Goal: Task Accomplishment & Management: Manage account settings

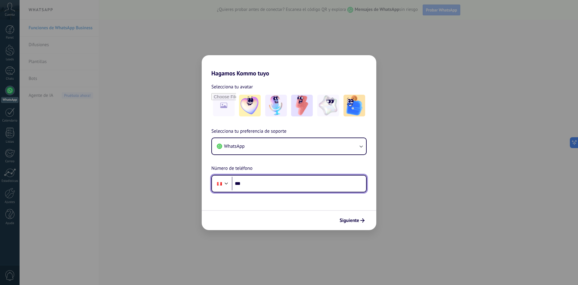
click at [268, 179] on input "***" at bounding box center [299, 184] width 134 height 14
click at [228, 181] on div at bounding box center [226, 182] width 7 height 7
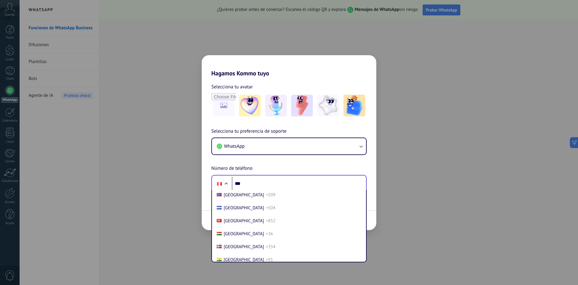
scroll to position [984, 0]
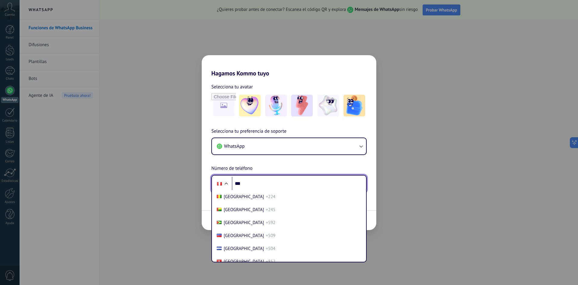
click at [229, 183] on div at bounding box center [226, 183] width 7 height 7
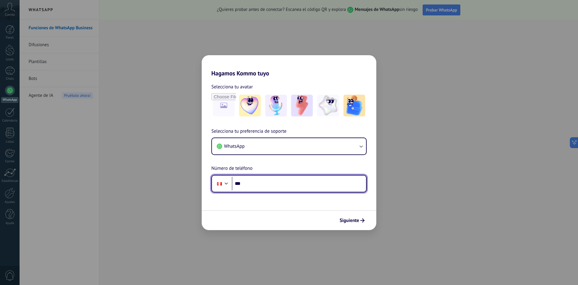
click at [229, 183] on div at bounding box center [226, 182] width 7 height 7
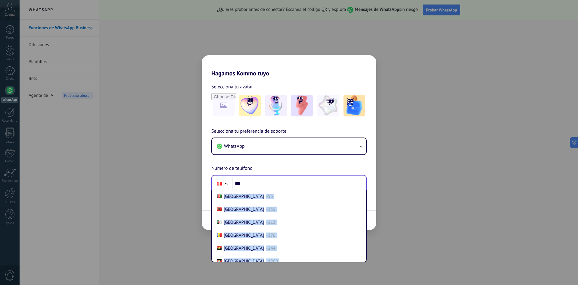
scroll to position [1858, 0]
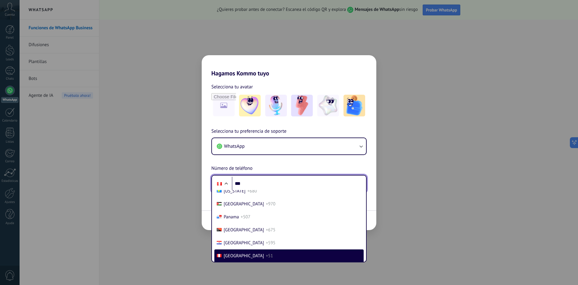
click at [240, 182] on input "***" at bounding box center [299, 184] width 134 height 14
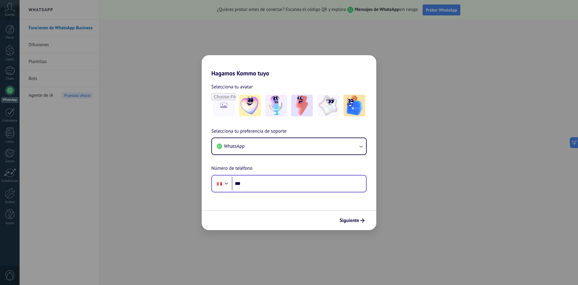
click at [231, 182] on div "Phone ***" at bounding box center [288, 183] width 155 height 17
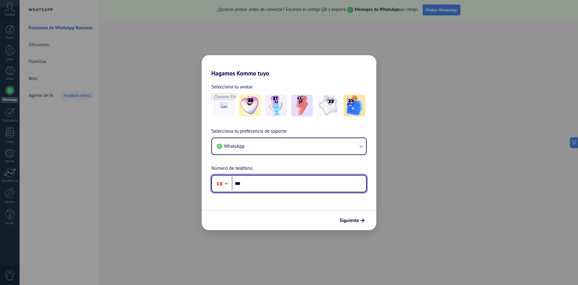
click at [229, 182] on div at bounding box center [226, 182] width 7 height 7
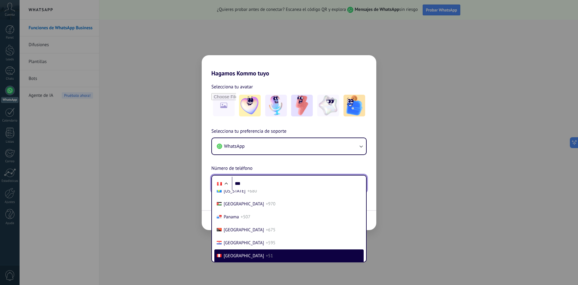
click at [238, 184] on input "***" at bounding box center [299, 184] width 134 height 14
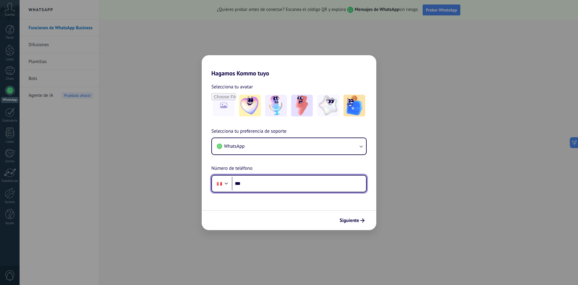
click at [238, 184] on input "***" at bounding box center [299, 184] width 134 height 14
click at [246, 209] on form "Selecciona tu avatar Selecciona tu preferencia de soporte WhatsApp Número de te…" at bounding box center [289, 153] width 175 height 153
click at [259, 187] on input "**" at bounding box center [299, 184] width 134 height 14
type input "**********"
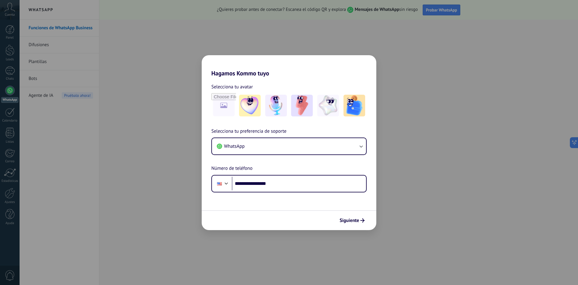
drag, startPoint x: 356, startPoint y: 222, endPoint x: 321, endPoint y: 222, distance: 35.9
click at [321, 222] on div "Siguiente" at bounding box center [289, 220] width 175 height 20
click at [316, 152] on button "WhatsApp" at bounding box center [289, 146] width 154 height 16
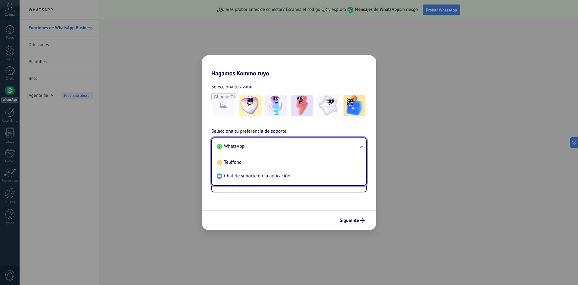
click at [317, 151] on li "WhatsApp" at bounding box center [288, 146] width 147 height 14
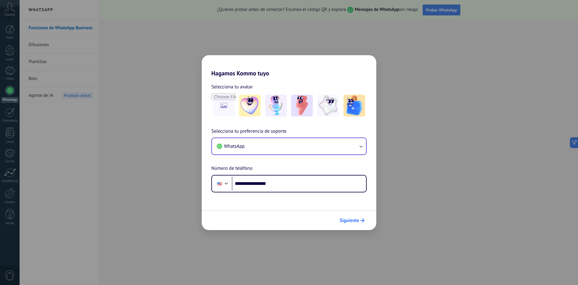
click at [350, 223] on button "Siguiente" at bounding box center [352, 220] width 30 height 10
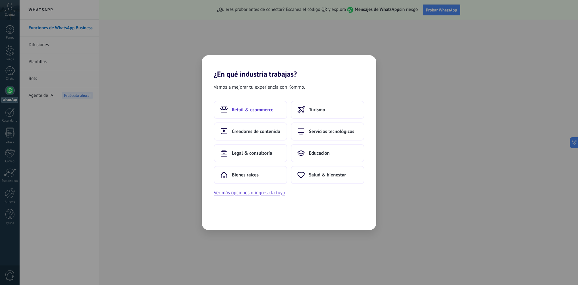
click at [250, 111] on span "Retail & ecommerce" at bounding box center [253, 110] width 42 height 6
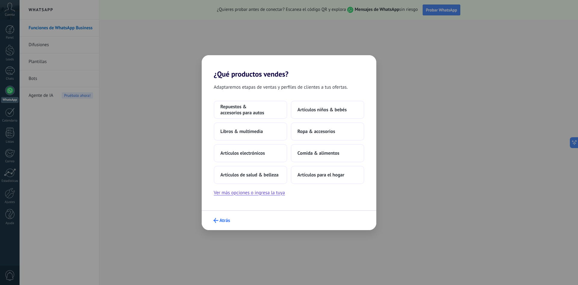
click at [216, 218] on icon "submit" at bounding box center [216, 220] width 5 height 5
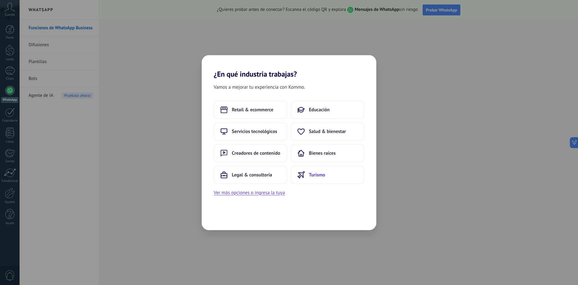
click at [315, 175] on span "Turismo" at bounding box center [317, 175] width 16 height 6
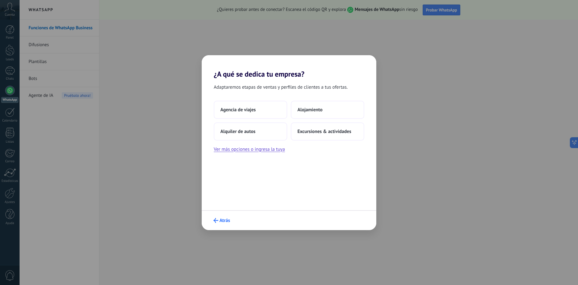
click at [222, 218] on span "Atrás" at bounding box center [225, 220] width 11 height 4
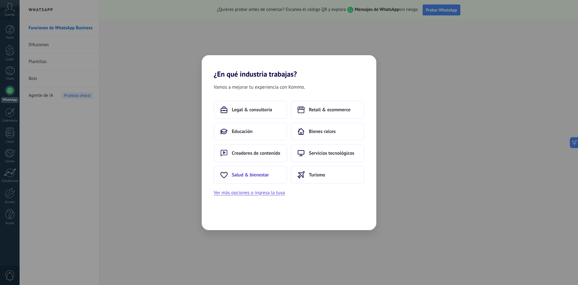
click at [261, 174] on span "Salud & bienestar" at bounding box center [250, 175] width 37 height 6
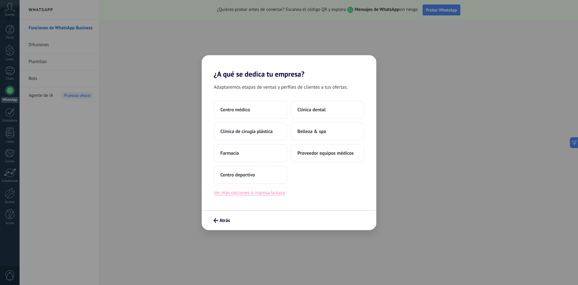
click at [233, 192] on button "Ver más opciones o ingresa la tuya" at bounding box center [249, 193] width 71 height 8
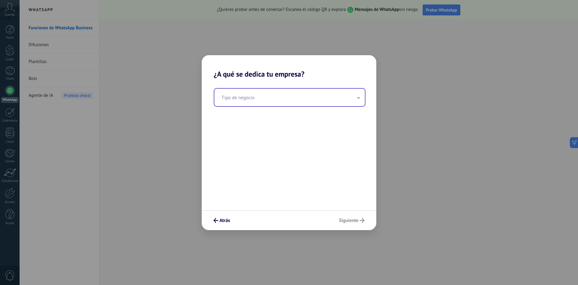
click at [293, 97] on input "text" at bounding box center [290, 97] width 151 height 17
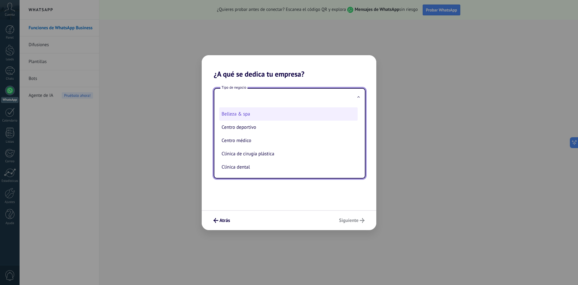
click at [246, 117] on li "Belleza & spa" at bounding box center [288, 113] width 139 height 13
type input "**********"
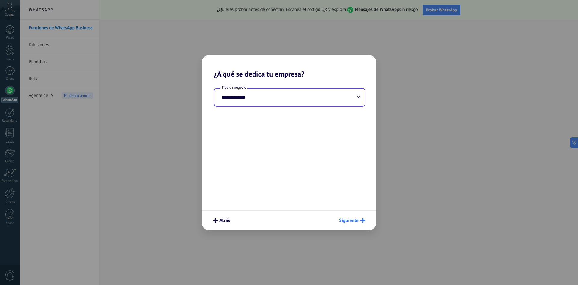
click at [344, 215] on button "Siguiente" at bounding box center [352, 220] width 31 height 10
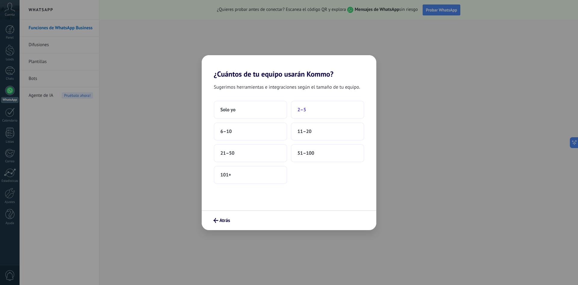
click at [297, 108] on button "2–5" at bounding box center [328, 110] width 74 height 18
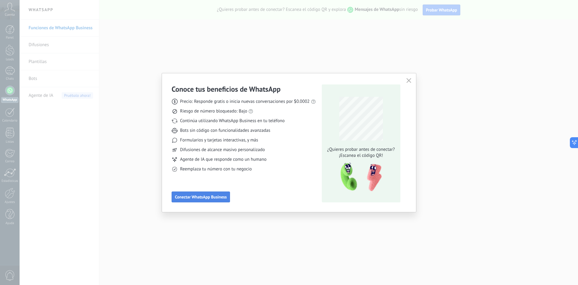
click at [203, 199] on span "Conectar WhatsApp Business" at bounding box center [201, 197] width 52 height 4
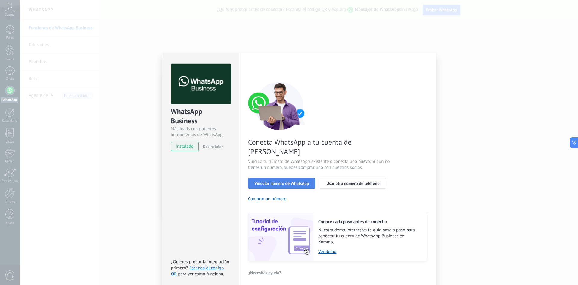
click at [274, 181] on span "Vincular número de WhatsApp" at bounding box center [282, 183] width 55 height 4
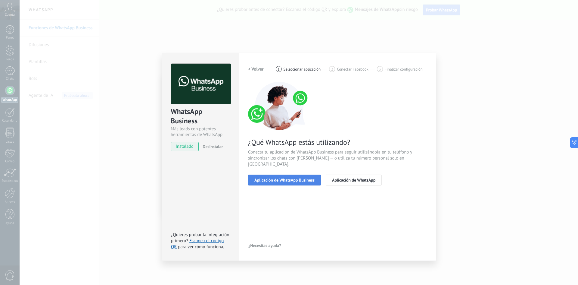
click at [274, 178] on span "Aplicación de WhatsApp Business" at bounding box center [285, 180] width 60 height 4
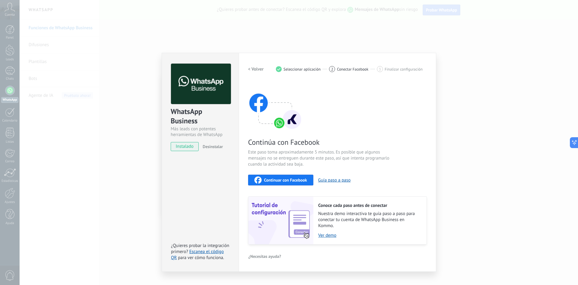
click at [277, 179] on span "Continuar con Facebook" at bounding box center [285, 180] width 43 height 4
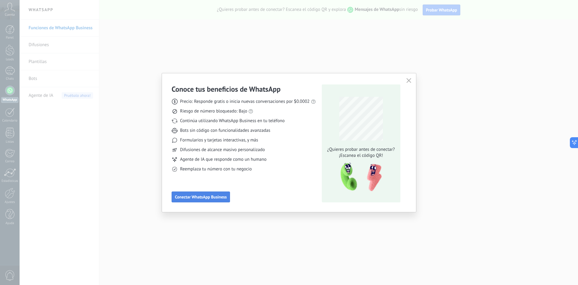
click at [218, 196] on span "Conectar WhatsApp Business" at bounding box center [201, 197] width 52 height 4
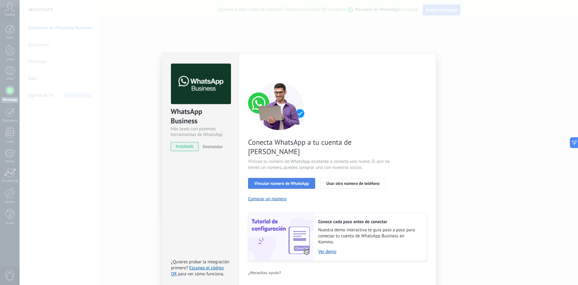
click at [288, 181] on span "Vincular número de WhatsApp" at bounding box center [282, 183] width 55 height 4
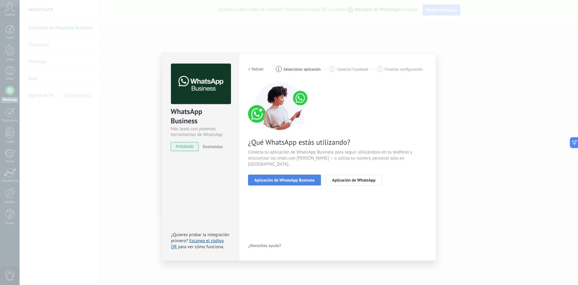
click at [290, 178] on span "Aplicación de WhatsApp Business" at bounding box center [285, 180] width 60 height 4
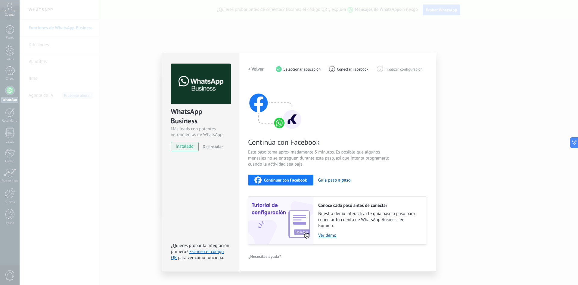
click at [348, 69] on span "Conectar Facebook" at bounding box center [353, 69] width 32 height 5
click at [283, 181] on span "Continuar con Facebook" at bounding box center [285, 180] width 43 height 4
click at [291, 180] on span "Continuar con Facebook" at bounding box center [285, 180] width 43 height 4
click at [105, 136] on div "WhatsApp Business Más leads con potentes herramientas de WhatsApp instalado Des…" at bounding box center [299, 142] width 559 height 285
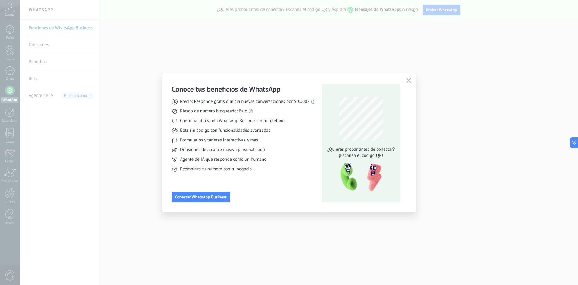
click at [409, 80] on icon "button" at bounding box center [409, 80] width 5 height 5
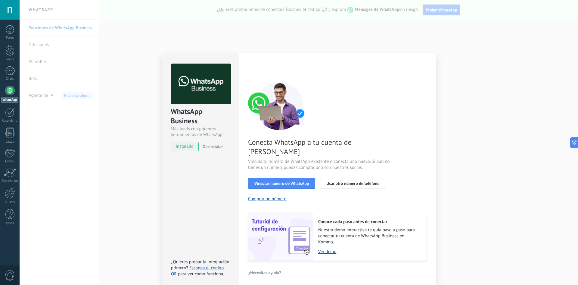
click at [108, 118] on div "WhatsApp Business Más leads con potentes herramientas de WhatsApp instalado Des…" at bounding box center [299, 142] width 559 height 285
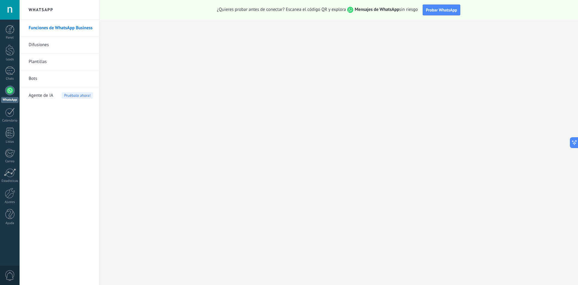
click at [69, 45] on link "Difusiones" at bounding box center [61, 44] width 64 height 17
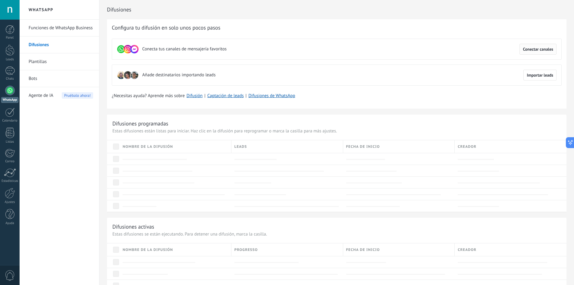
click at [524, 45] on button "Conectar canales" at bounding box center [537, 49] width 37 height 11
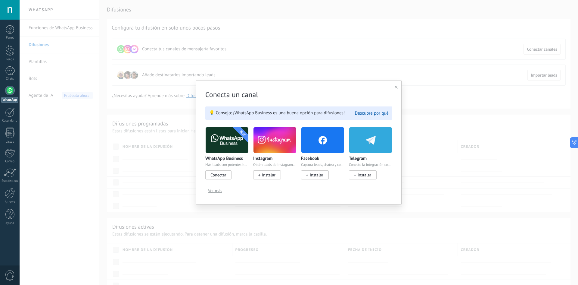
click at [320, 175] on span "Instalar" at bounding box center [317, 174] width 14 height 5
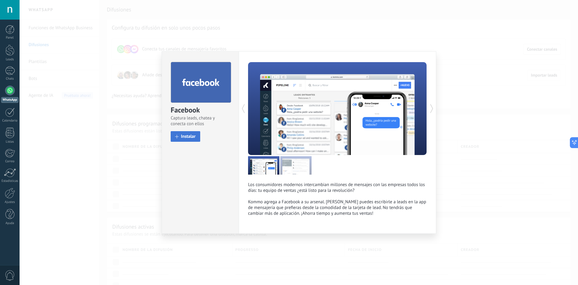
click at [192, 136] on span "Instalar" at bounding box center [188, 136] width 15 height 5
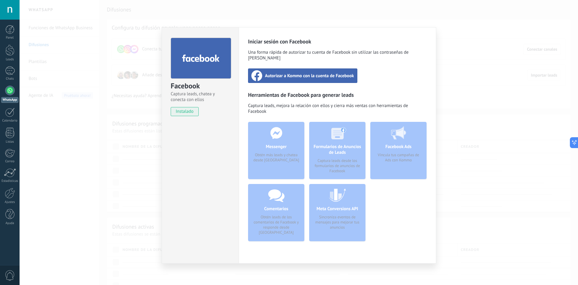
click at [308, 73] on span "Autorizar a Kommo con la cuenta de Facebook" at bounding box center [309, 76] width 89 height 6
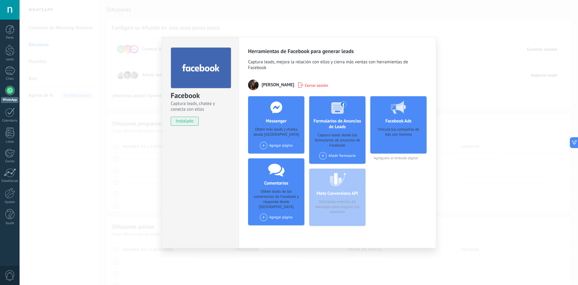
click at [266, 145] on span at bounding box center [264, 146] width 8 height 8
click at [278, 175] on div "Nature Health" at bounding box center [283, 178] width 48 height 12
click at [324, 153] on span at bounding box center [323, 156] width 8 height 8
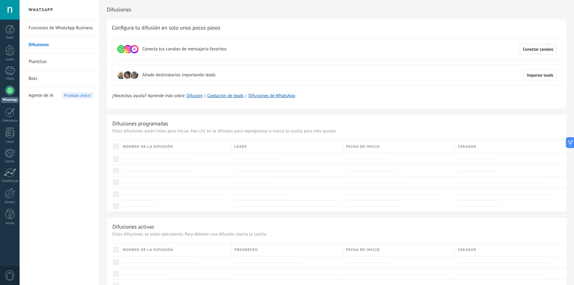
click at [537, 49] on span "Conectar canales" at bounding box center [538, 49] width 30 height 4
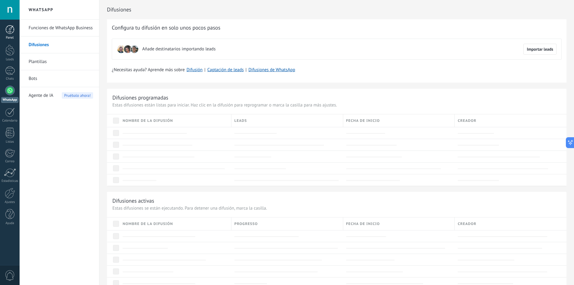
click at [8, 35] on link "Panel" at bounding box center [10, 32] width 20 height 15
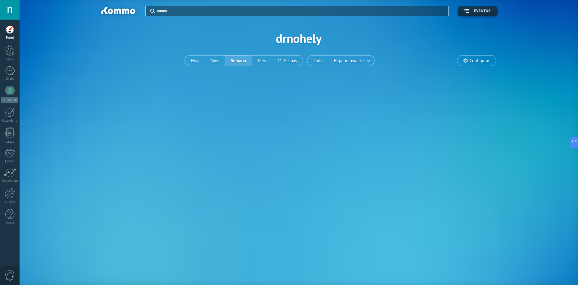
click at [472, 58] on span "Configurar" at bounding box center [480, 60] width 20 height 5
click at [9, 55] on div at bounding box center [9, 50] width 9 height 11
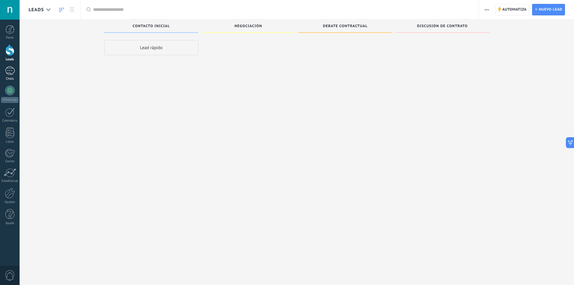
click at [11, 76] on link "Chats" at bounding box center [10, 73] width 20 height 14
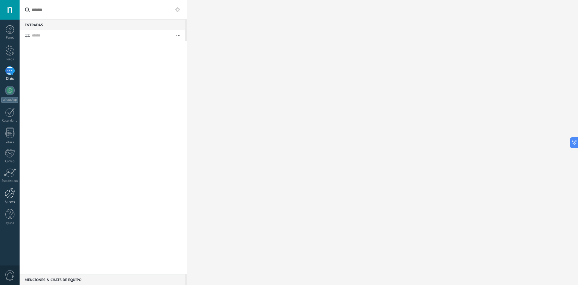
click at [11, 200] on div "Ajustes" at bounding box center [9, 202] width 17 height 4
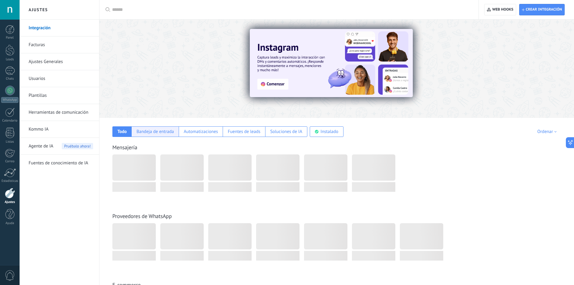
click at [165, 133] on div "Bandeja de entrada" at bounding box center [154, 132] width 37 height 6
click at [349, 188] on div at bounding box center [328, 181] width 48 height 54
click at [48, 45] on link "Facturas" at bounding box center [61, 44] width 64 height 17
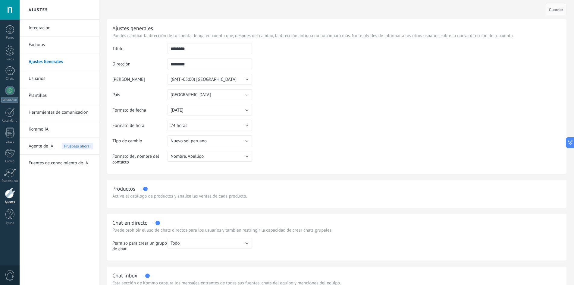
click at [8, 13] on div at bounding box center [10, 10] width 20 height 20
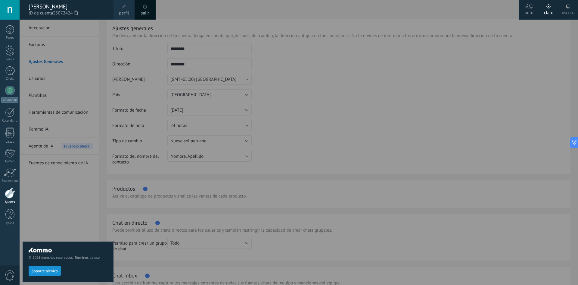
click at [49, 14] on span "ID de cuenta 35072424" at bounding box center [68, 13] width 79 height 7
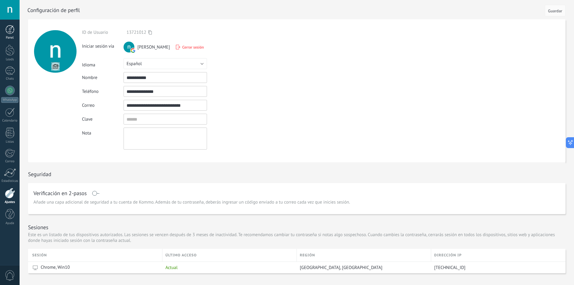
click at [10, 35] on link "Panel" at bounding box center [10, 32] width 20 height 15
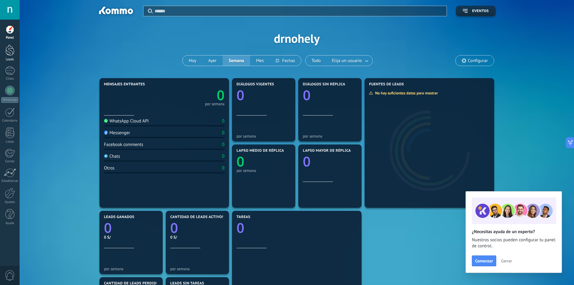
click at [10, 52] on div at bounding box center [9, 50] width 9 height 11
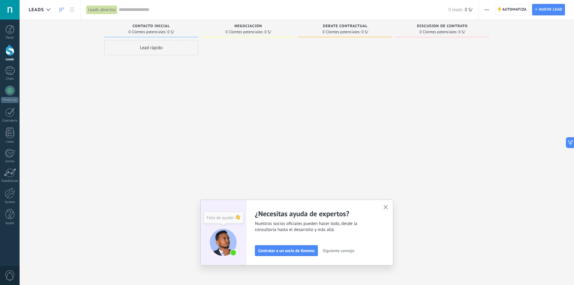
click at [388, 208] on icon "button" at bounding box center [386, 207] width 5 height 5
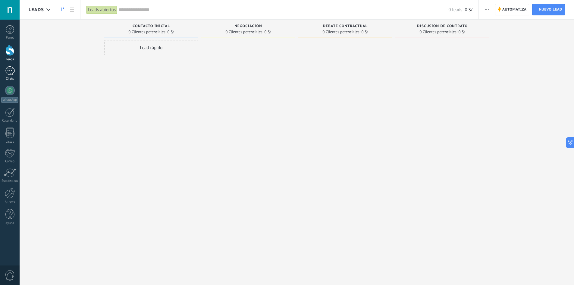
click at [14, 76] on link "Chats" at bounding box center [10, 73] width 20 height 14
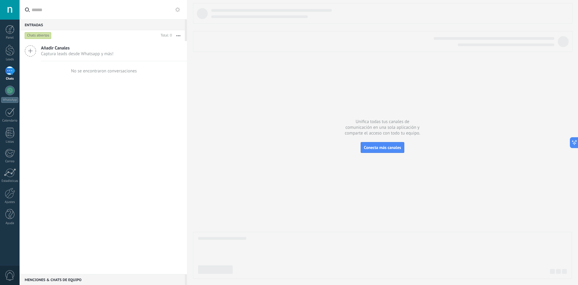
click at [89, 54] on span "Captura leads desde Whatsapp y más!" at bounding box center [77, 54] width 73 height 6
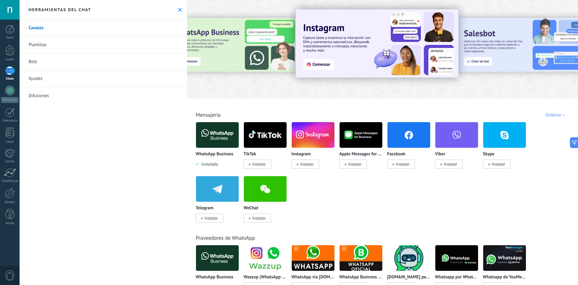
click at [303, 166] on span "Instalar" at bounding box center [307, 163] width 14 height 5
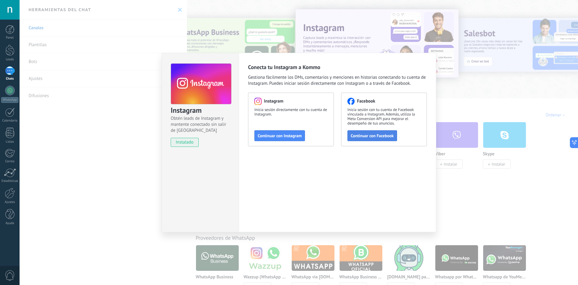
click at [363, 138] on span "Continuar con Facebook" at bounding box center [372, 135] width 43 height 4
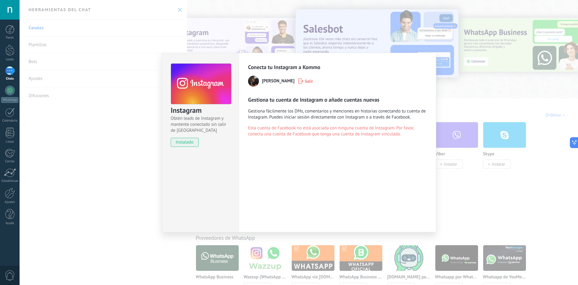
click at [139, 150] on div "Instagram Obtén leads de Instagram y mantente conectado sin salir de Kommo inst…" at bounding box center [299, 142] width 559 height 285
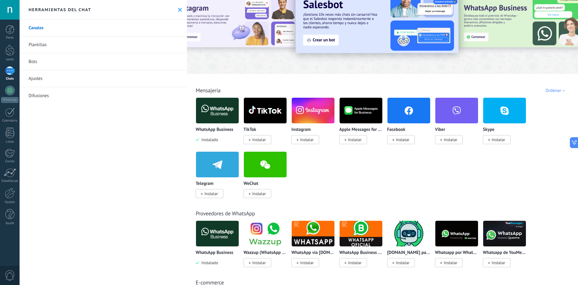
scroll to position [25, 0]
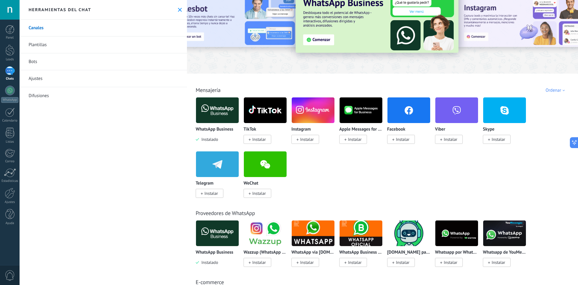
click at [402, 138] on span "Instalar" at bounding box center [403, 138] width 14 height 5
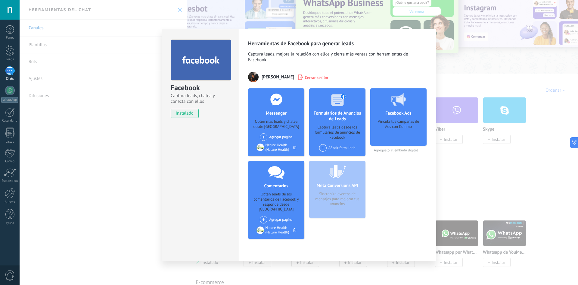
click at [324, 148] on span at bounding box center [323, 148] width 8 height 8
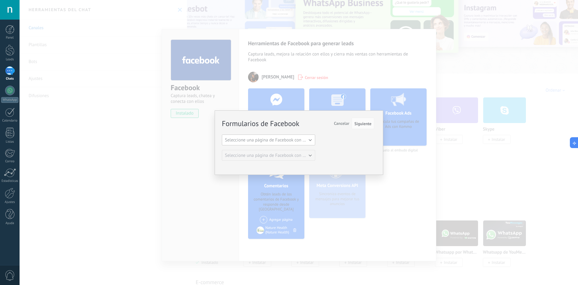
click at [297, 143] on button "Seleccione una página de Facebook con formas" at bounding box center [268, 139] width 93 height 11
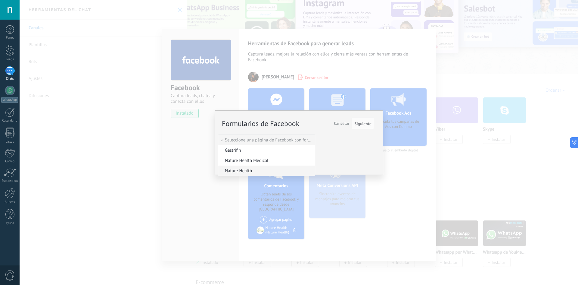
click at [271, 169] on span "Nature Health" at bounding box center [265, 171] width 95 height 6
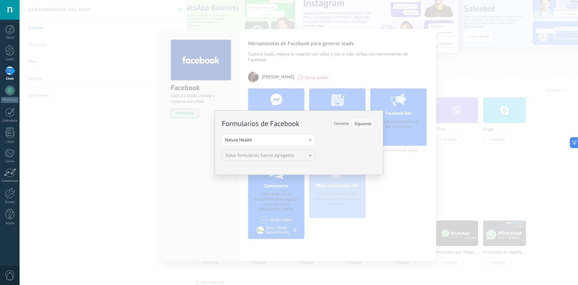
click at [361, 123] on span "Siguiente" at bounding box center [363, 123] width 17 height 4
click at [365, 125] on span "Siguiente" at bounding box center [363, 123] width 17 height 4
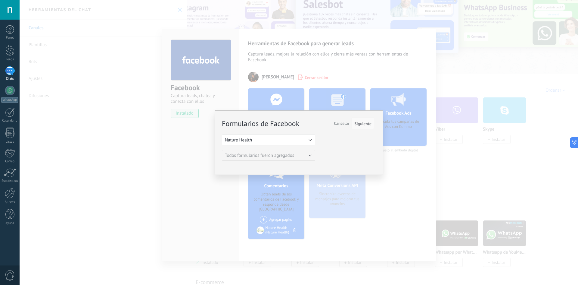
click at [360, 124] on span "Siguiente" at bounding box center [363, 123] width 17 height 4
click at [287, 138] on button "Nature Health" at bounding box center [268, 139] width 93 height 11
click at [282, 152] on span "Gastrifin" at bounding box center [265, 150] width 95 height 6
click at [293, 136] on button "Gastrifin" at bounding box center [268, 139] width 93 height 11
click at [276, 173] on span "Nature Health" at bounding box center [265, 171] width 95 height 6
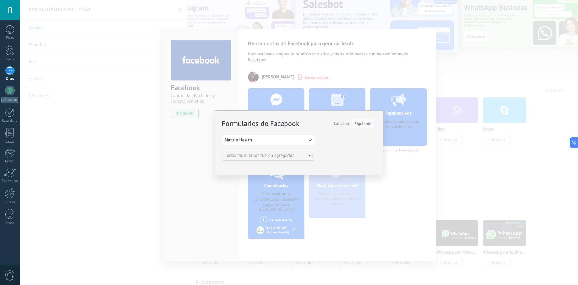
click at [366, 124] on span "Siguiente" at bounding box center [363, 123] width 17 height 4
click at [390, 158] on div "Formularios de Facebook Siguiente Cancelar Seleccione una página de Facebook co…" at bounding box center [299, 142] width 559 height 285
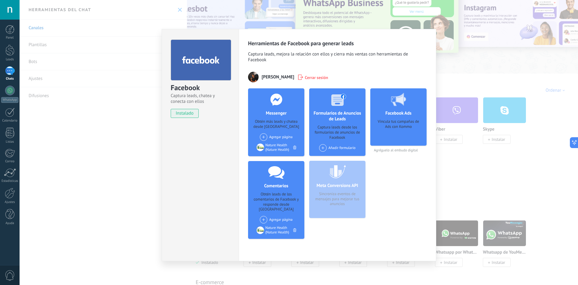
click at [460, 81] on div "Facebook Captura leads, chatea y conecta con ellos instalado Desinstalar Herram…" at bounding box center [299, 142] width 559 height 285
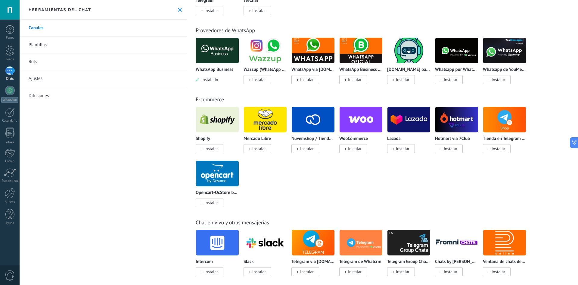
scroll to position [208, 0]
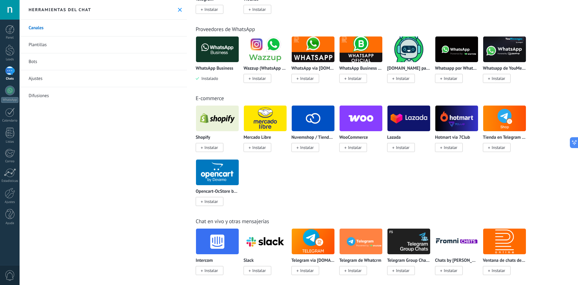
click at [215, 146] on span "Instalar" at bounding box center [212, 147] width 14 height 5
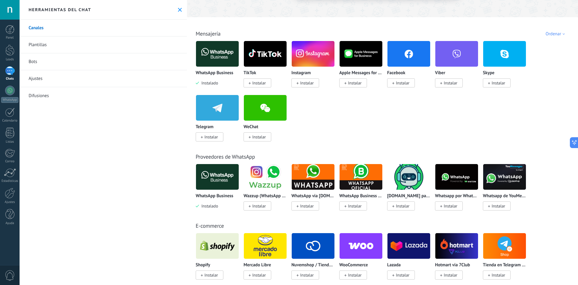
scroll to position [0, 0]
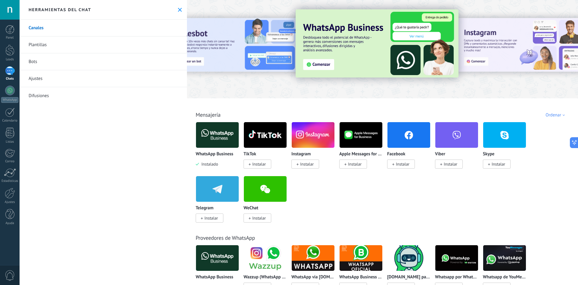
click at [70, 45] on link "Plantillas" at bounding box center [104, 44] width 168 height 17
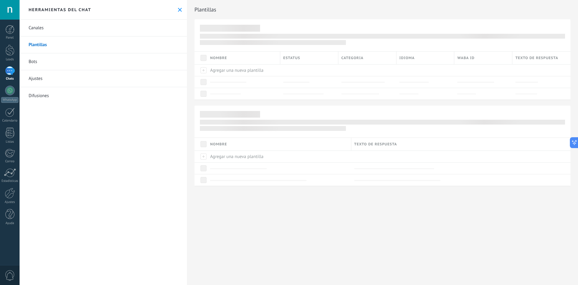
click at [14, 73] on div at bounding box center [10, 70] width 10 height 9
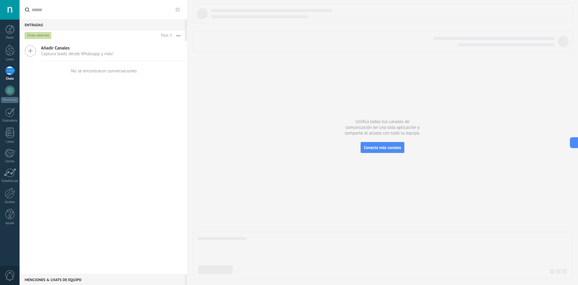
click at [56, 54] on span "Captura leads desde Whatsapp y más!" at bounding box center [77, 54] width 73 height 6
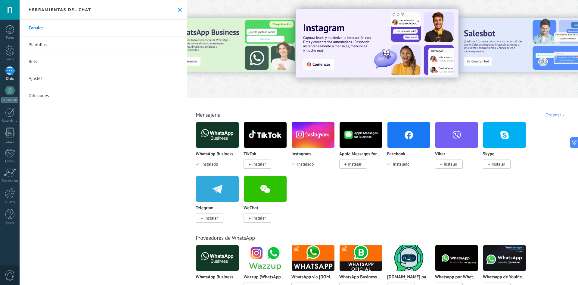
click at [55, 80] on link "Ajustes" at bounding box center [104, 78] width 168 height 17
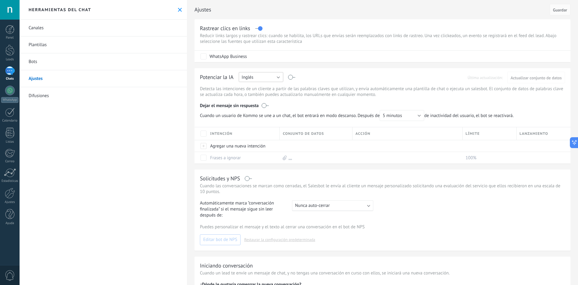
click at [257, 77] on button "Inglés" at bounding box center [261, 77] width 45 height 10
click at [256, 97] on span "Español" at bounding box center [258, 98] width 46 height 6
click at [41, 61] on link "Bots" at bounding box center [104, 61] width 168 height 17
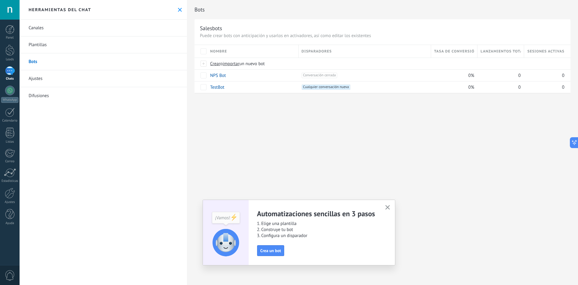
click at [390, 206] on button "button" at bounding box center [388, 207] width 8 height 8
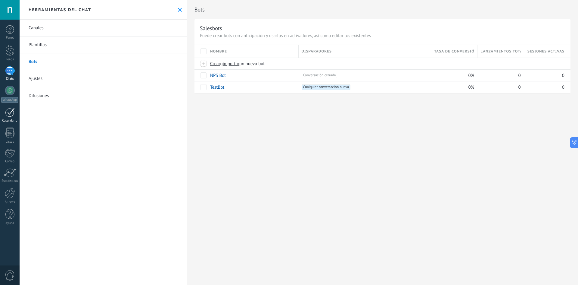
click at [14, 117] on link "Calendario" at bounding box center [10, 115] width 20 height 15
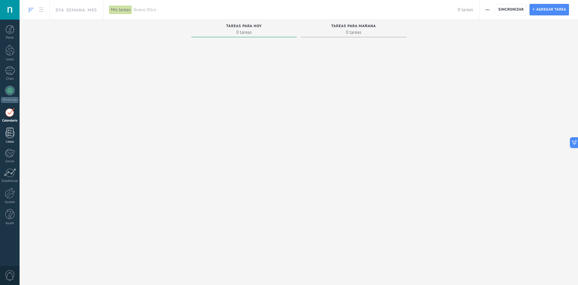
click at [10, 138] on div at bounding box center [9, 132] width 9 height 11
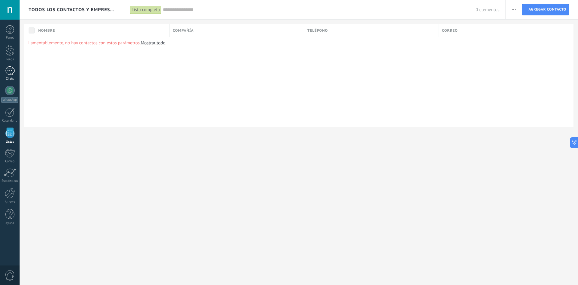
click at [6, 75] on link "Chats" at bounding box center [10, 73] width 20 height 14
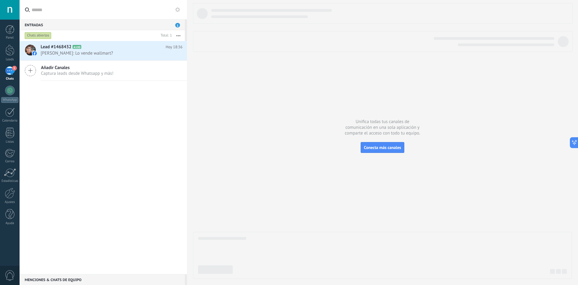
click at [76, 75] on span "Captura leads desde Whatsapp y más!" at bounding box center [77, 73] width 73 height 6
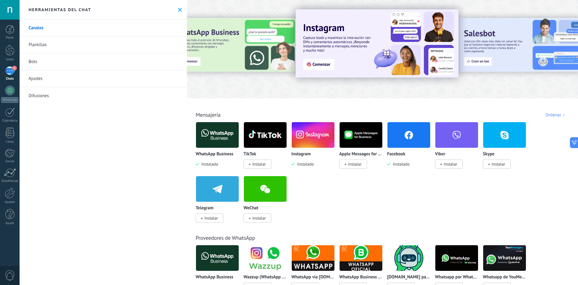
click at [221, 143] on img at bounding box center [217, 134] width 43 height 29
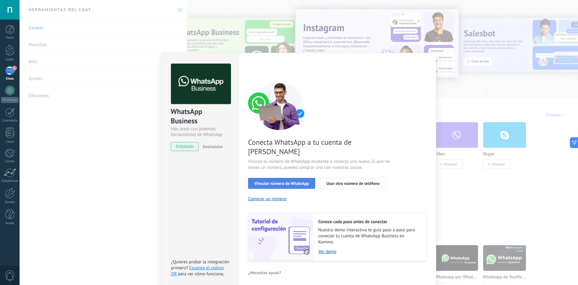
click at [270, 178] on button "Vincular número de WhatsApp" at bounding box center [281, 183] width 67 height 11
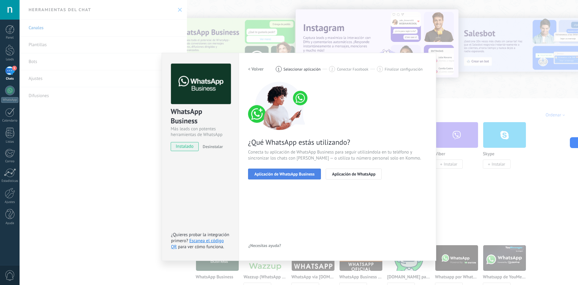
click at [305, 173] on span "Aplicación de WhatsApp Business" at bounding box center [285, 174] width 60 height 4
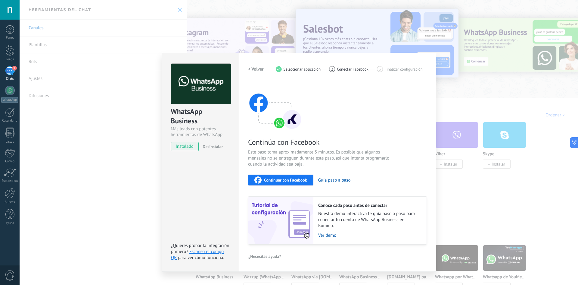
click at [298, 177] on div "Continuar con Facebook" at bounding box center [281, 179] width 53 height 7
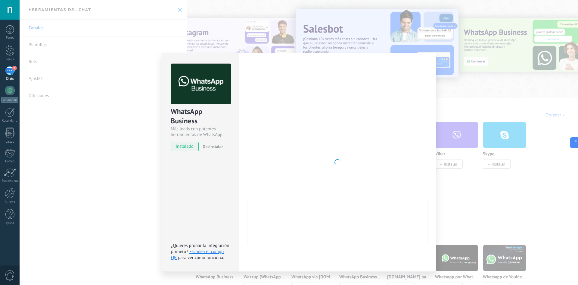
click at [254, 160] on div at bounding box center [337, 162] width 179 height 197
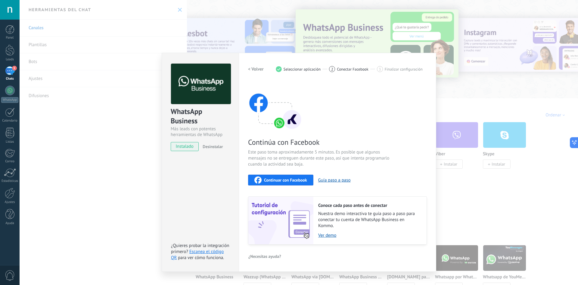
click at [143, 150] on div "WhatsApp Business Más leads con potentes herramientas de WhatsApp instalado Des…" at bounding box center [299, 142] width 559 height 285
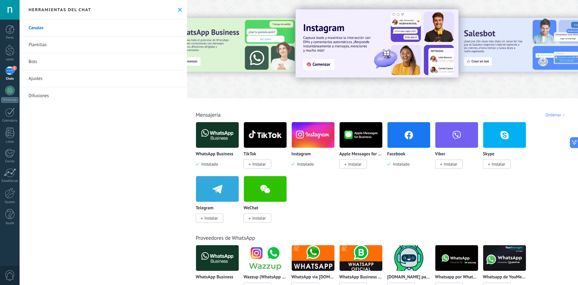
click at [178, 10] on icon at bounding box center [180, 10] width 4 height 4
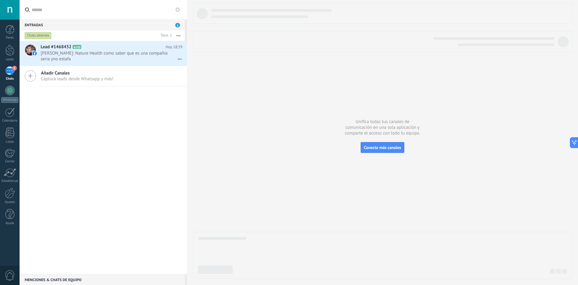
click at [219, 123] on div at bounding box center [382, 141] width 379 height 276
click at [179, 36] on button "button" at bounding box center [178, 35] width 13 height 11
